Goal: Information Seeking & Learning: Learn about a topic

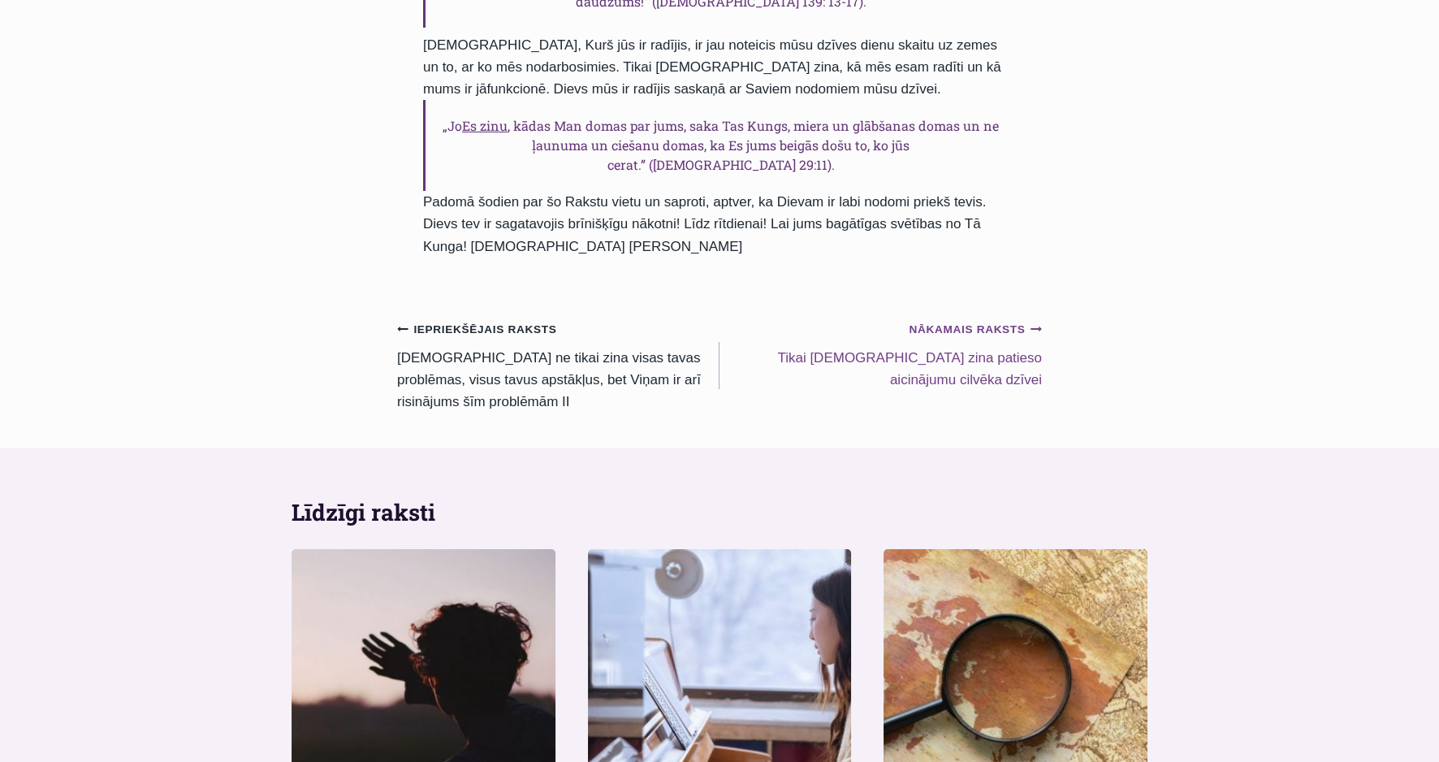
scroll to position [1817, 0]
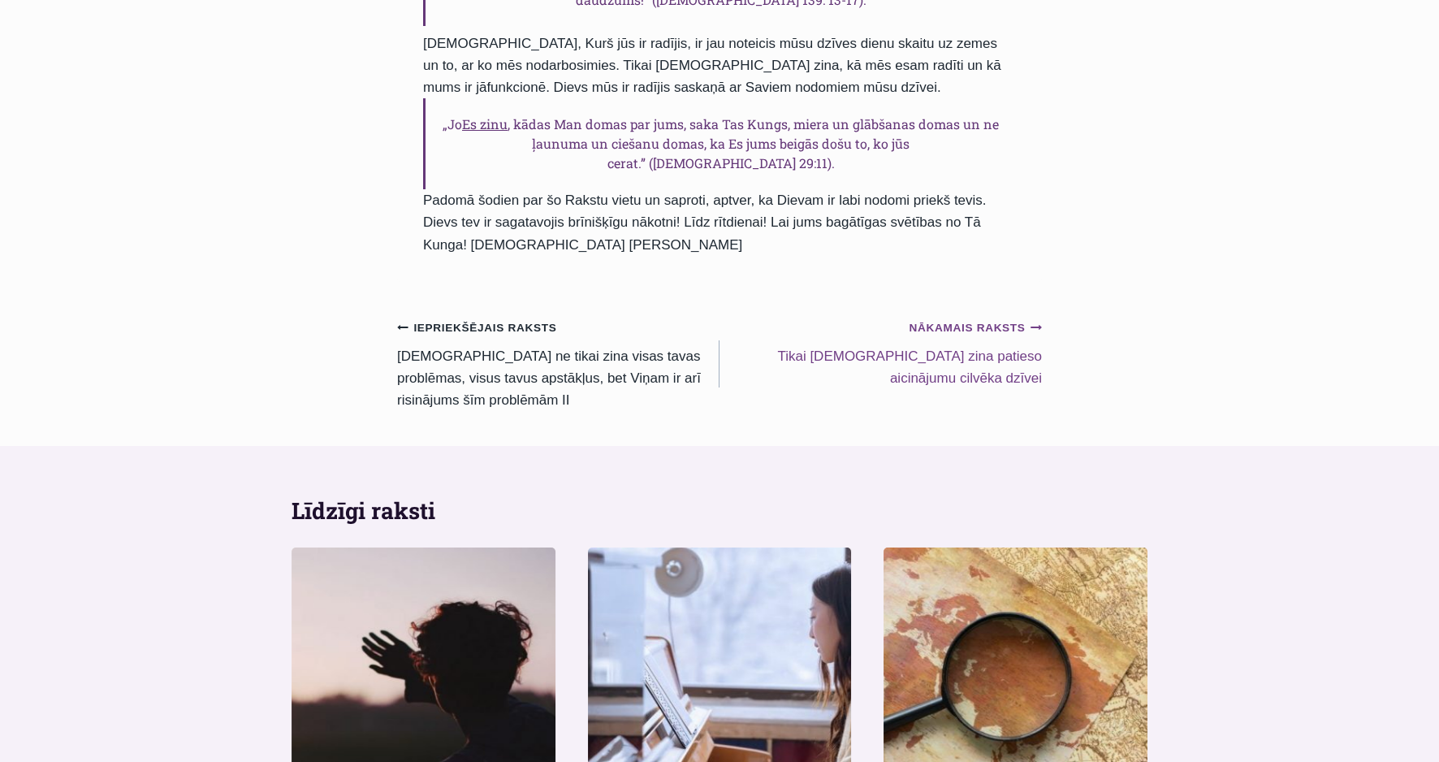
click at [959, 319] on small "Nākamais raksts Continue" at bounding box center [975, 328] width 133 height 18
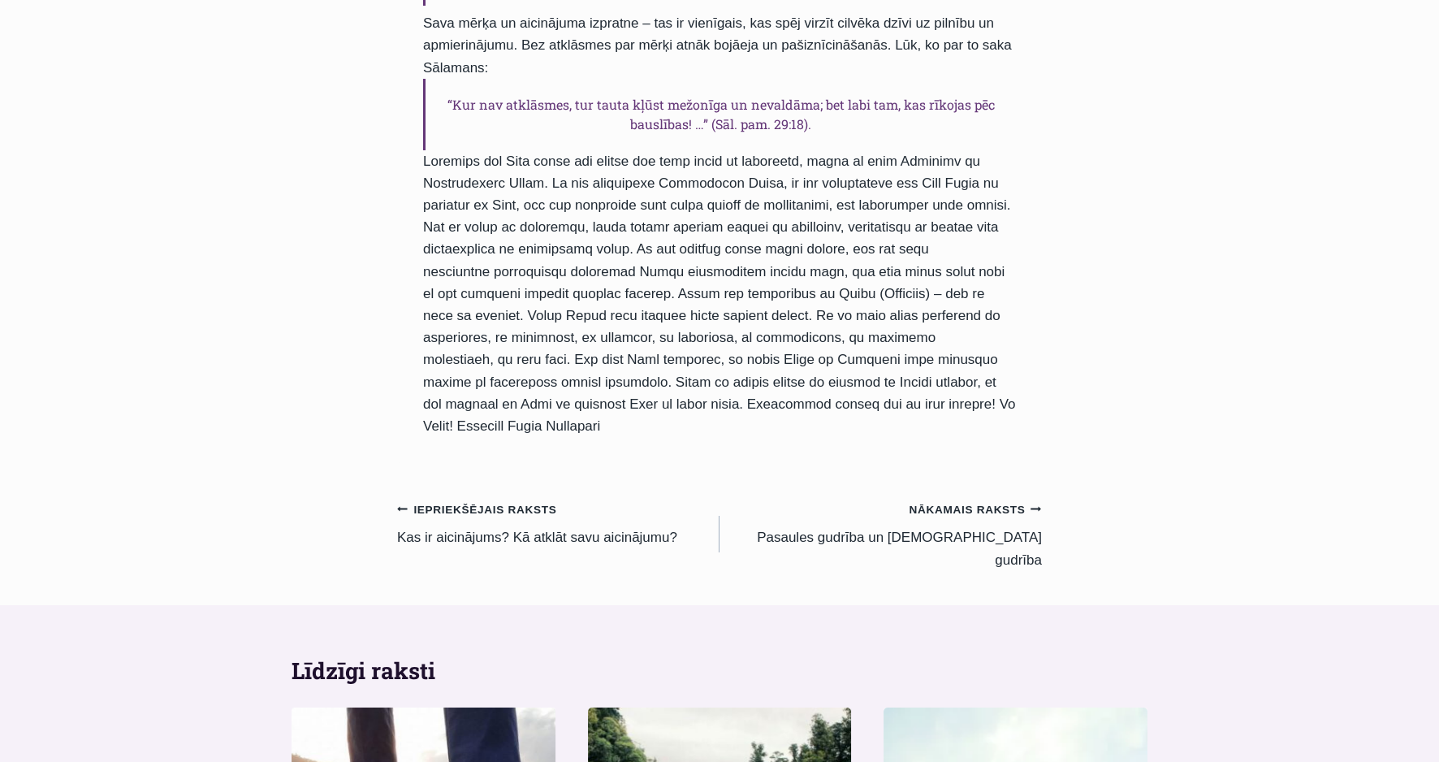
scroll to position [1669, 0]
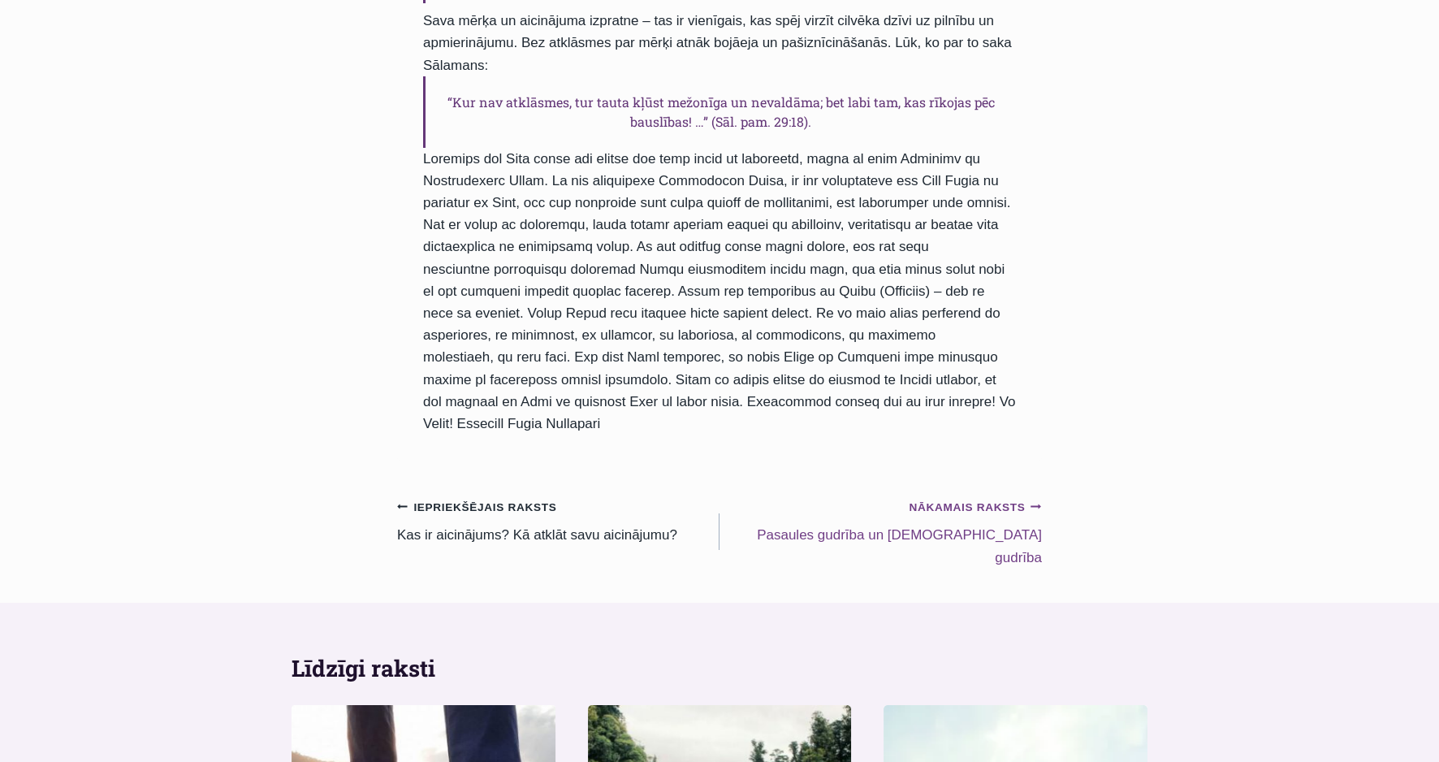
click at [1003, 499] on small "Nākamais raksts Continue" at bounding box center [975, 508] width 133 height 18
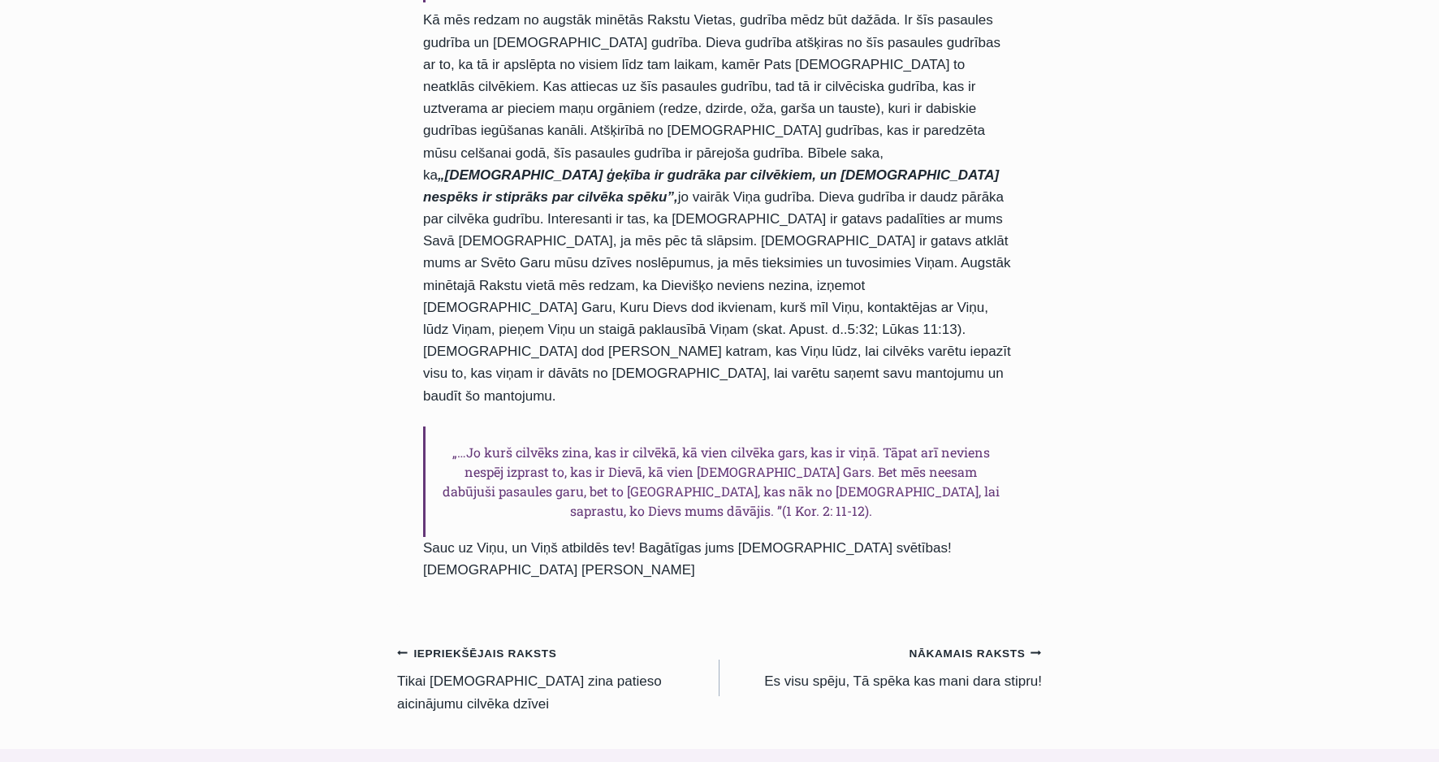
scroll to position [1368, 0]
click at [1003, 644] on small "Nākamais raksts Continue" at bounding box center [975, 653] width 133 height 18
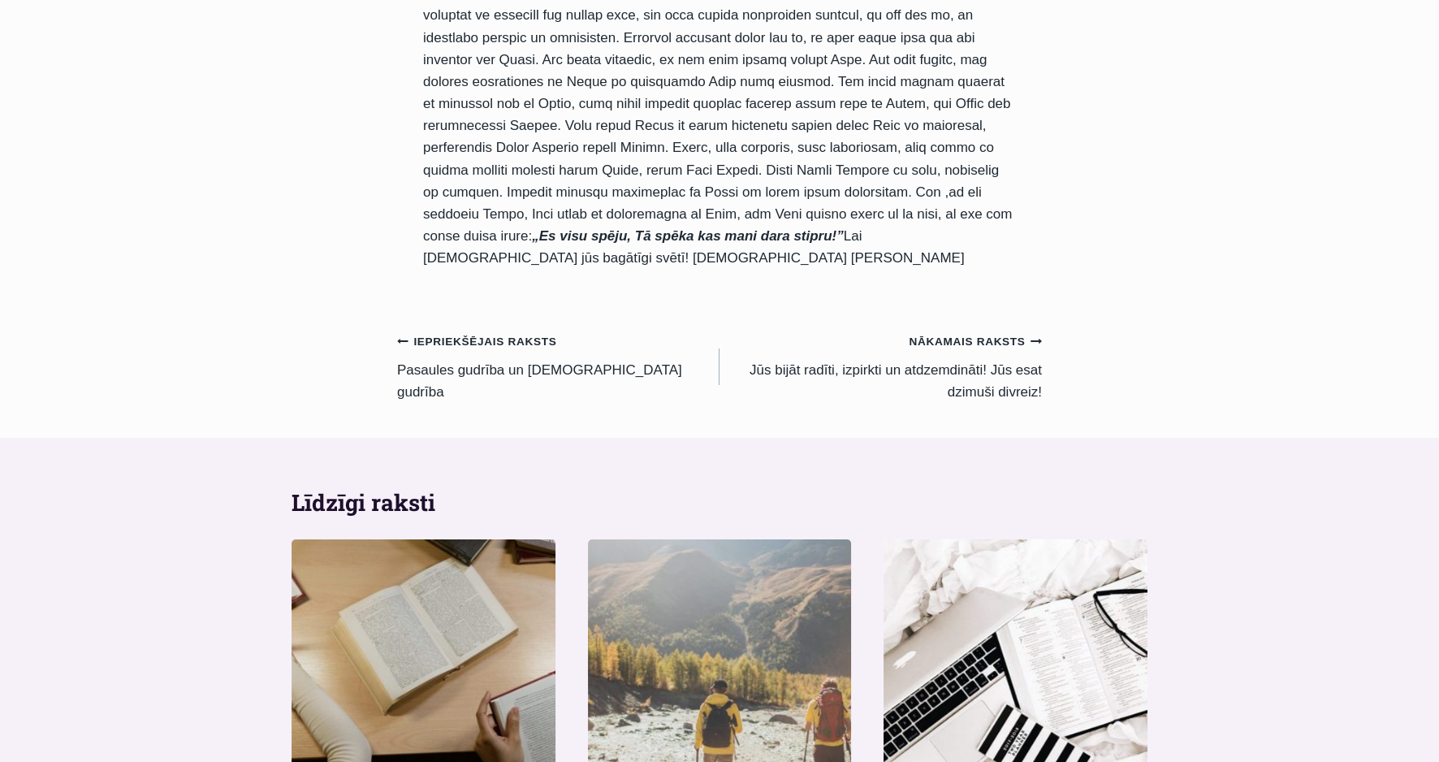
scroll to position [1661, 0]
